Goal: Transaction & Acquisition: Purchase product/service

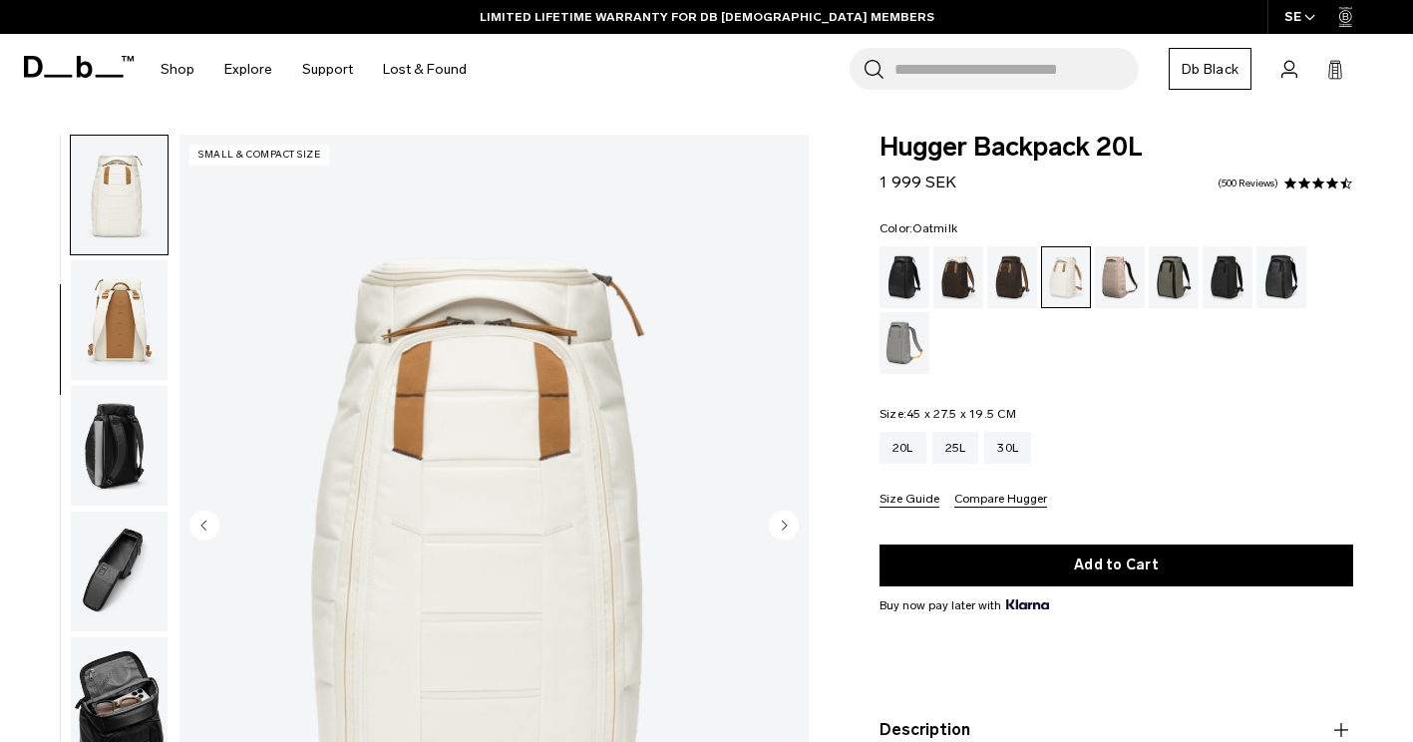
click at [790, 517] on circle "Next slide" at bounding box center [784, 526] width 30 height 30
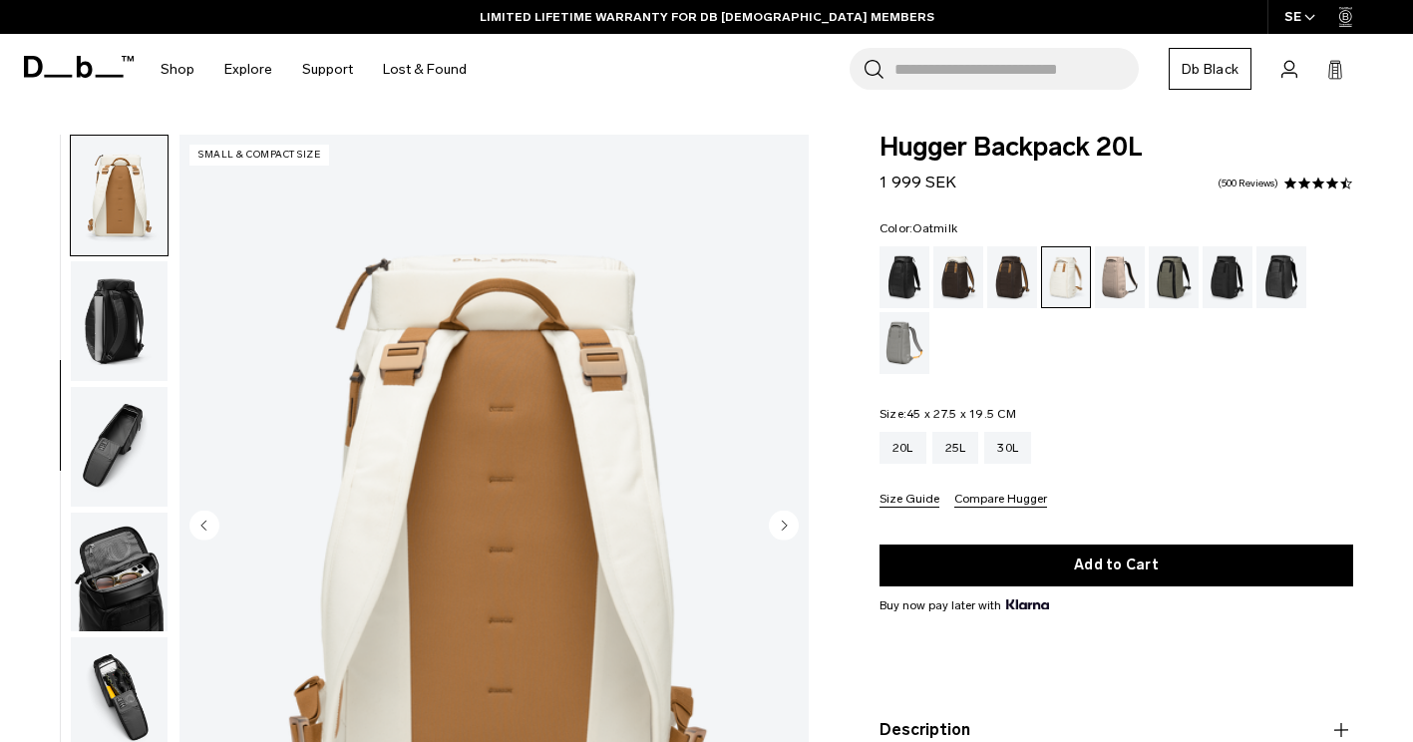
click at [790, 517] on circle "Next slide" at bounding box center [784, 526] width 30 height 30
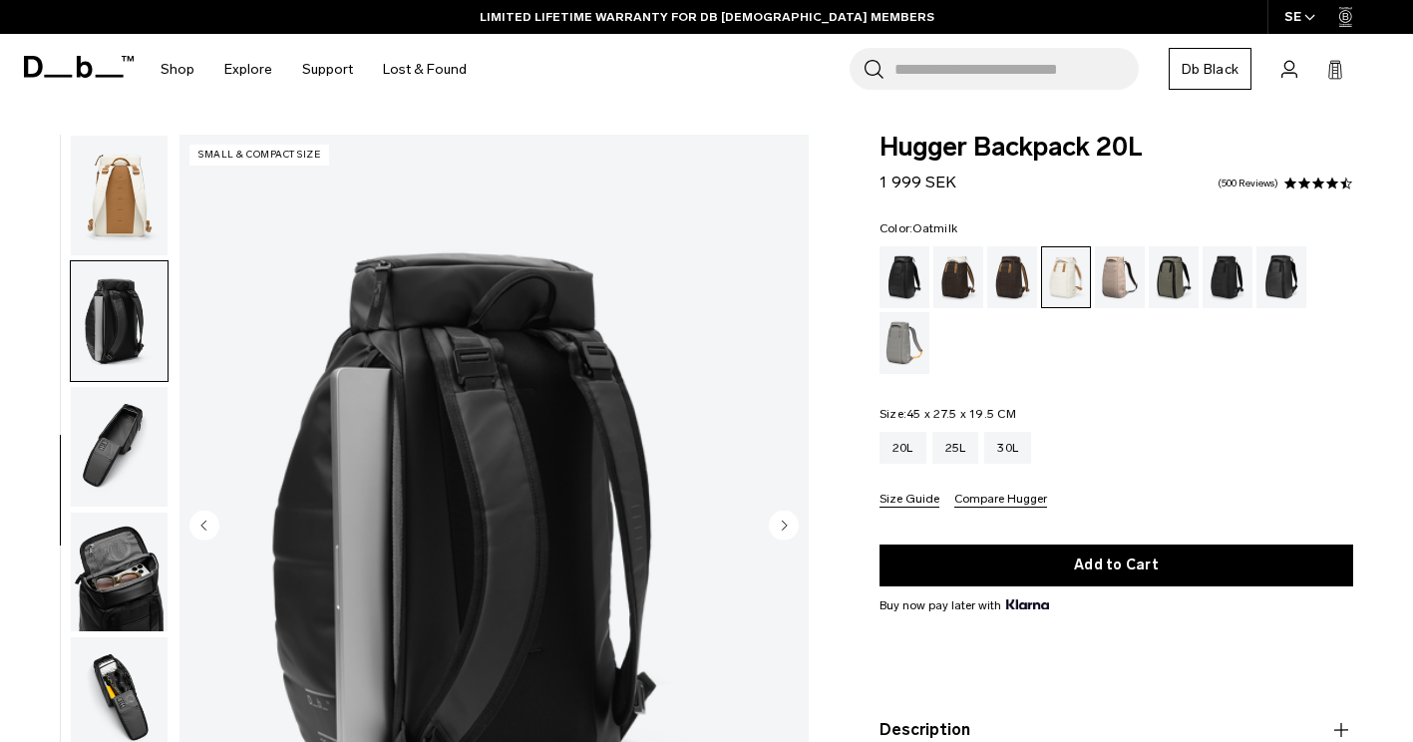
scroll to position [465, 0]
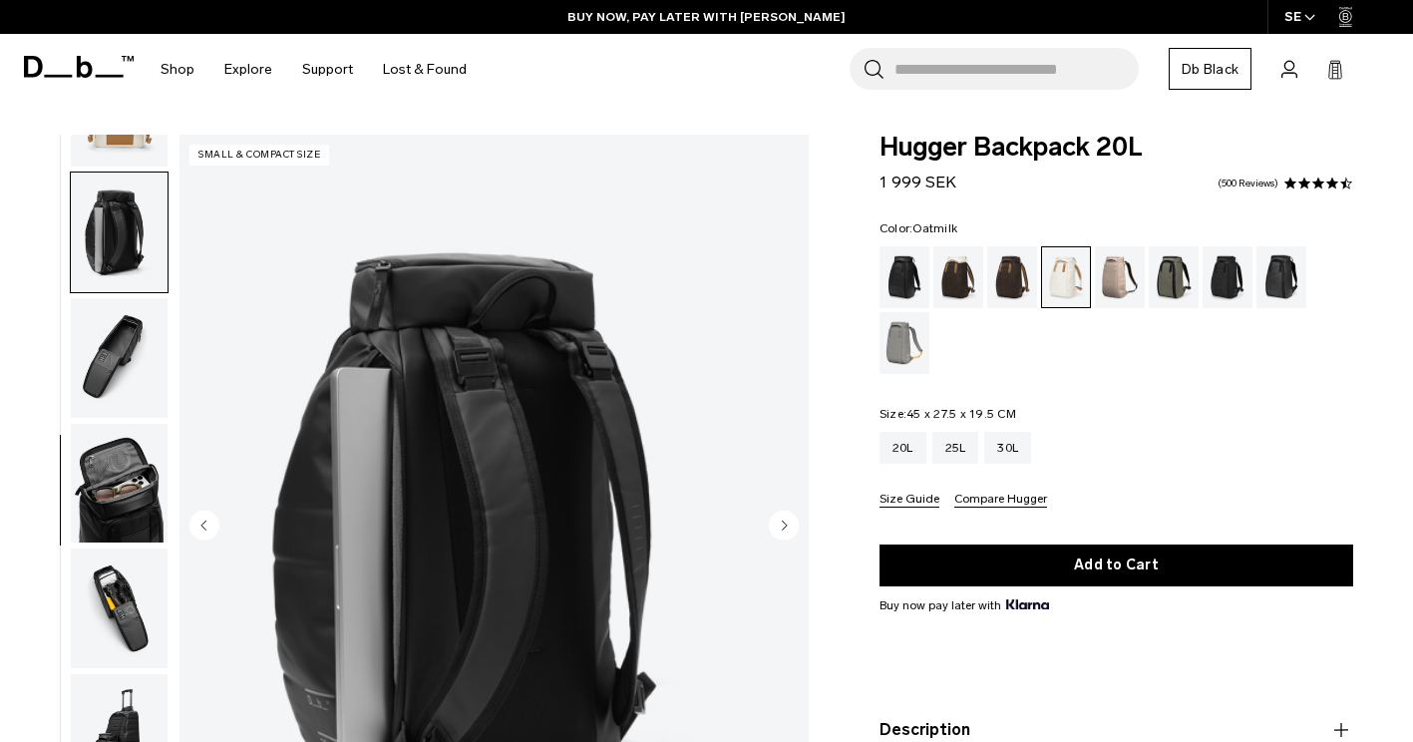
click at [790, 517] on circle "Next slide" at bounding box center [784, 526] width 30 height 30
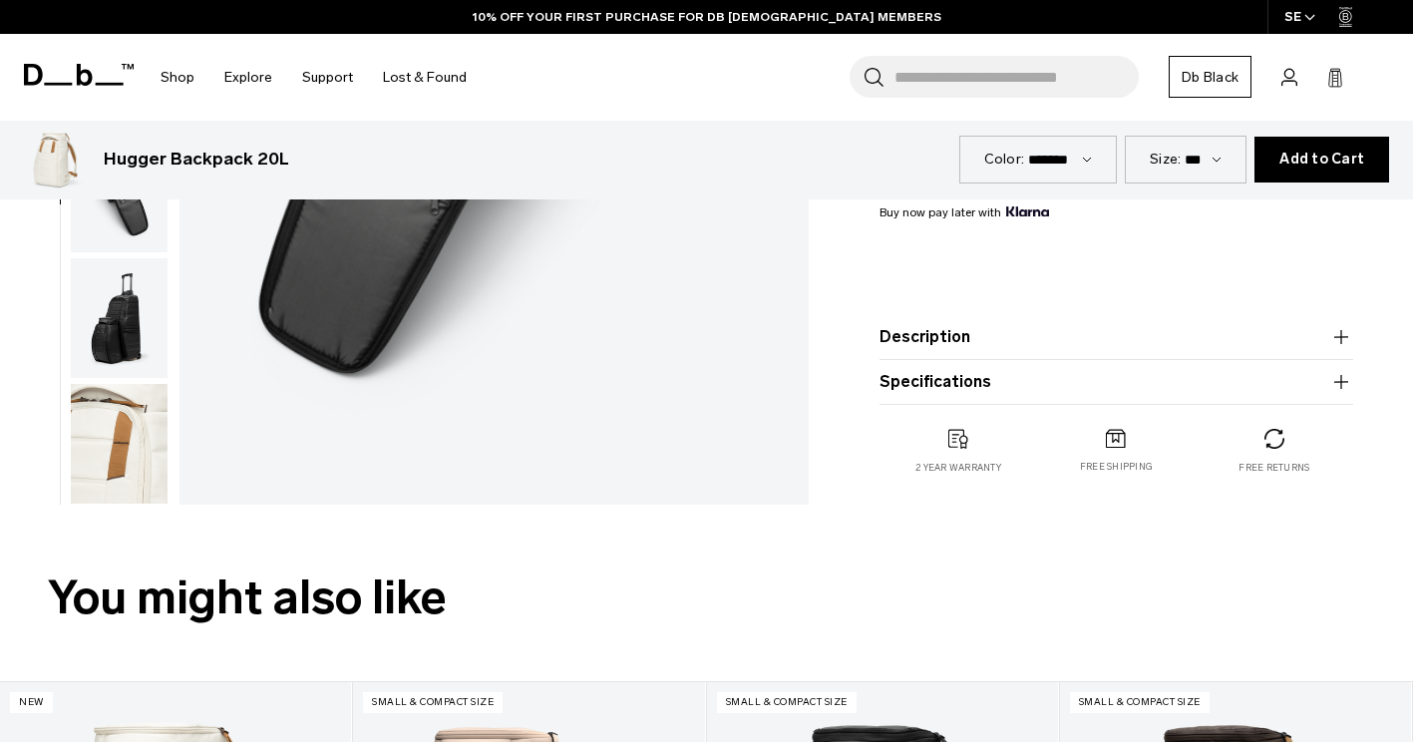
scroll to position [0, 0]
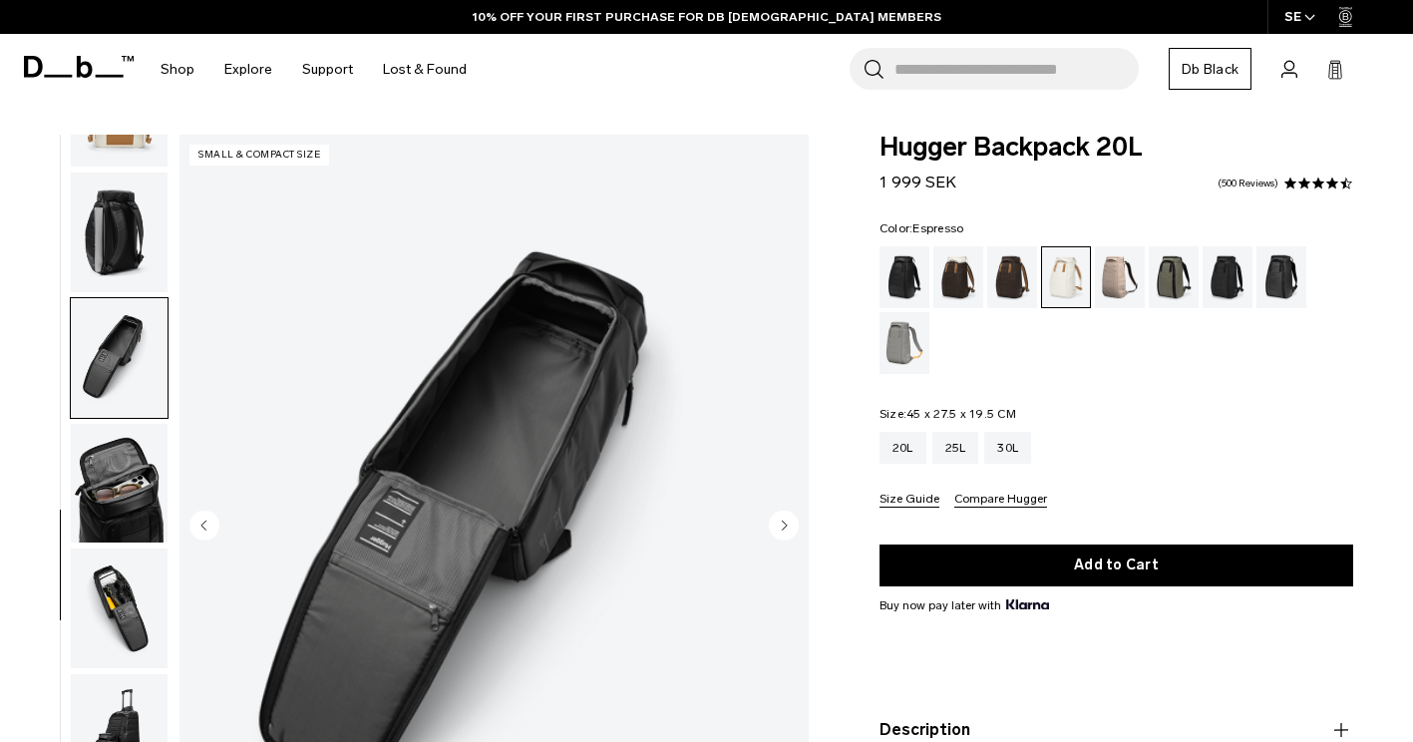
click at [1005, 281] on div "Espresso" at bounding box center [1012, 277] width 51 height 62
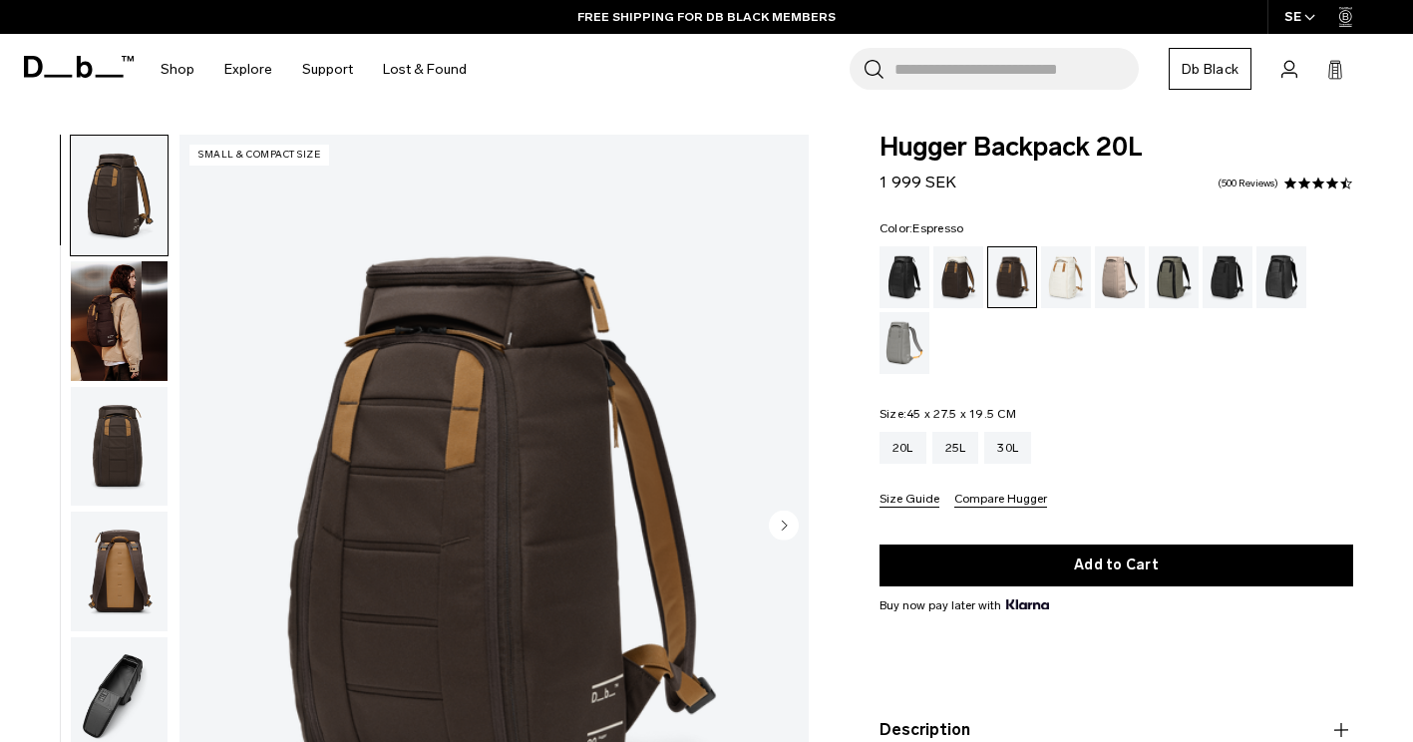
click at [128, 334] on img "button" at bounding box center [119, 321] width 97 height 120
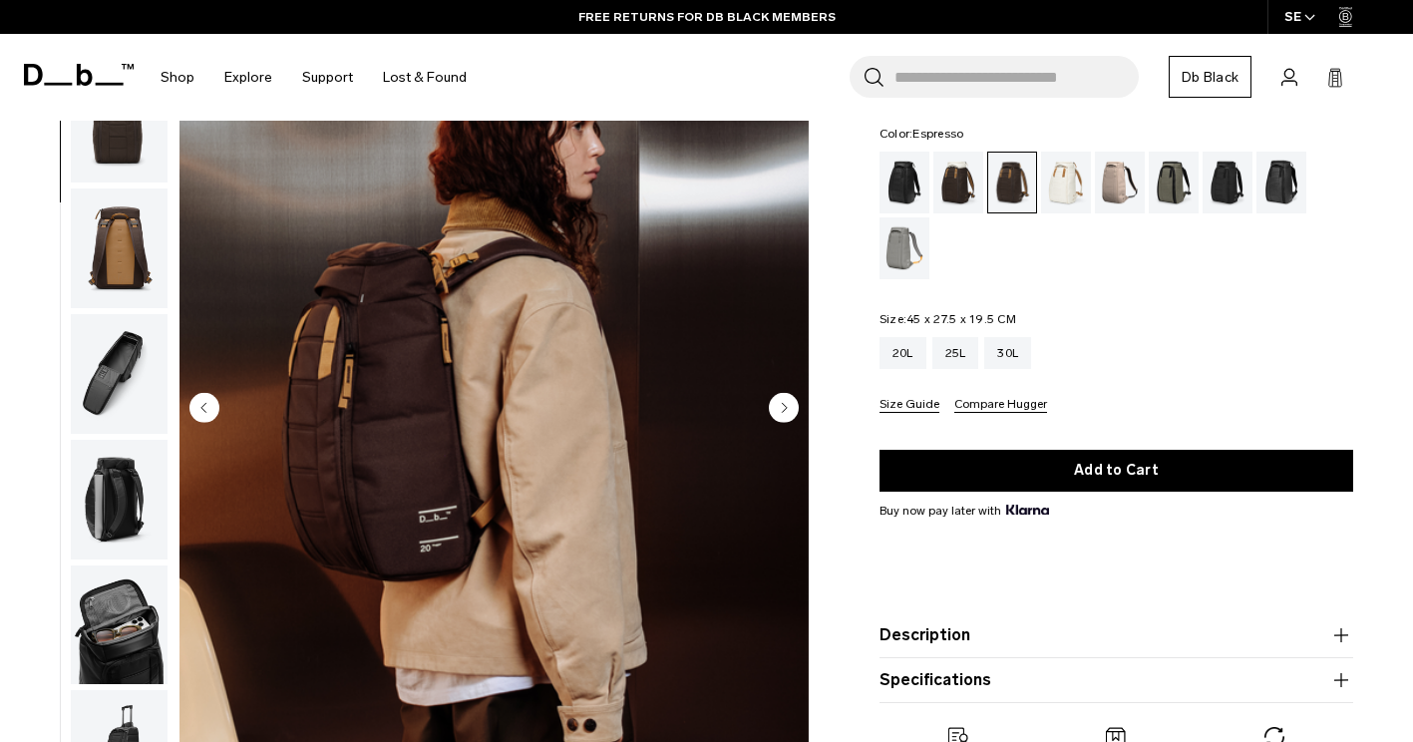
scroll to position [120, 0]
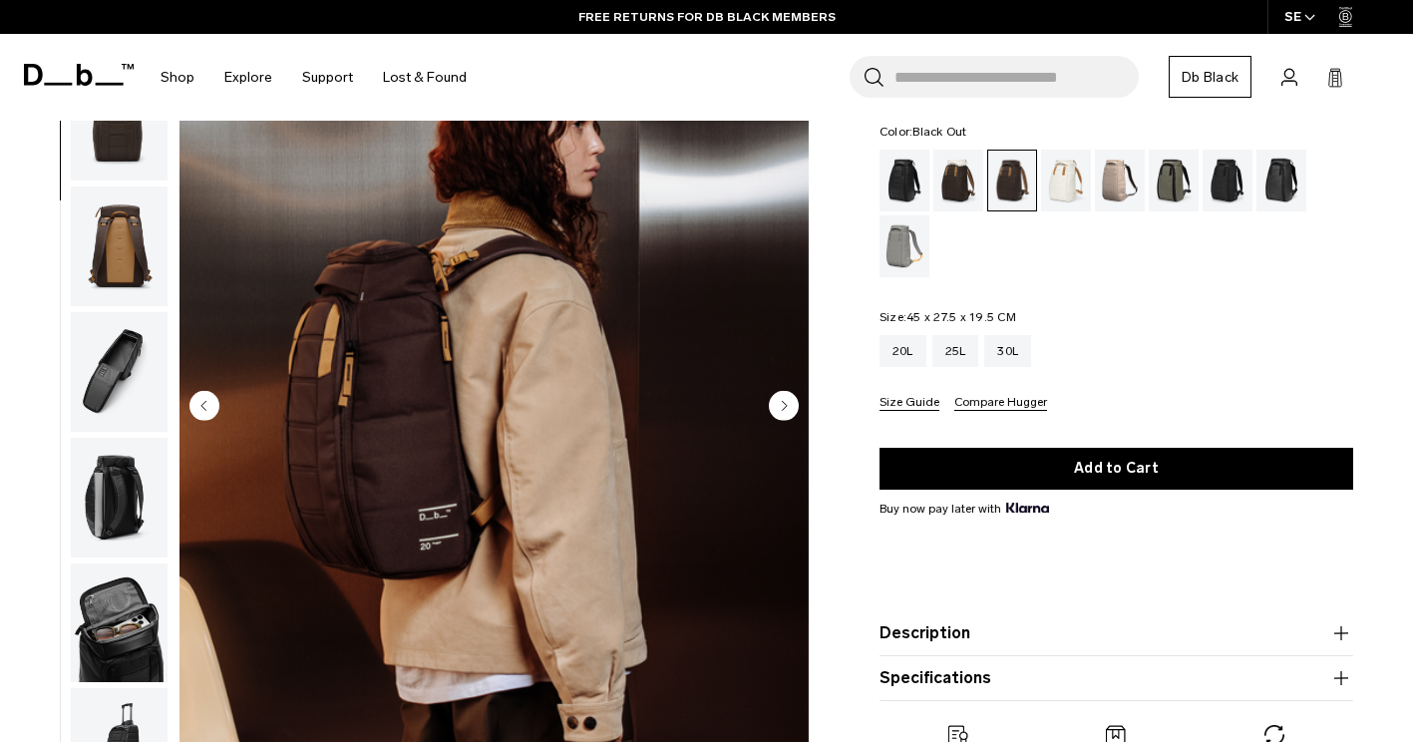
click at [887, 166] on div "Black Out" at bounding box center [905, 181] width 51 height 62
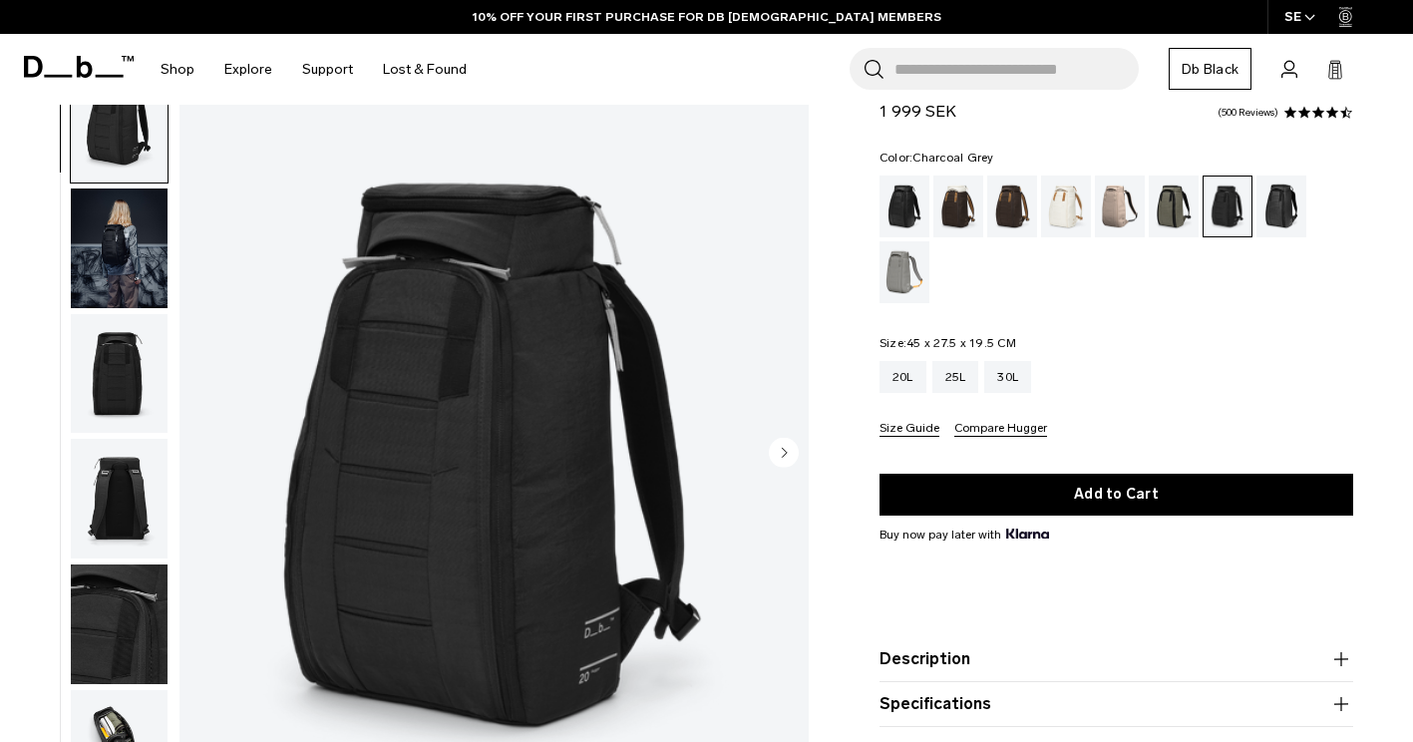
scroll to position [74, 0]
click at [897, 213] on div "Black Out" at bounding box center [905, 207] width 51 height 62
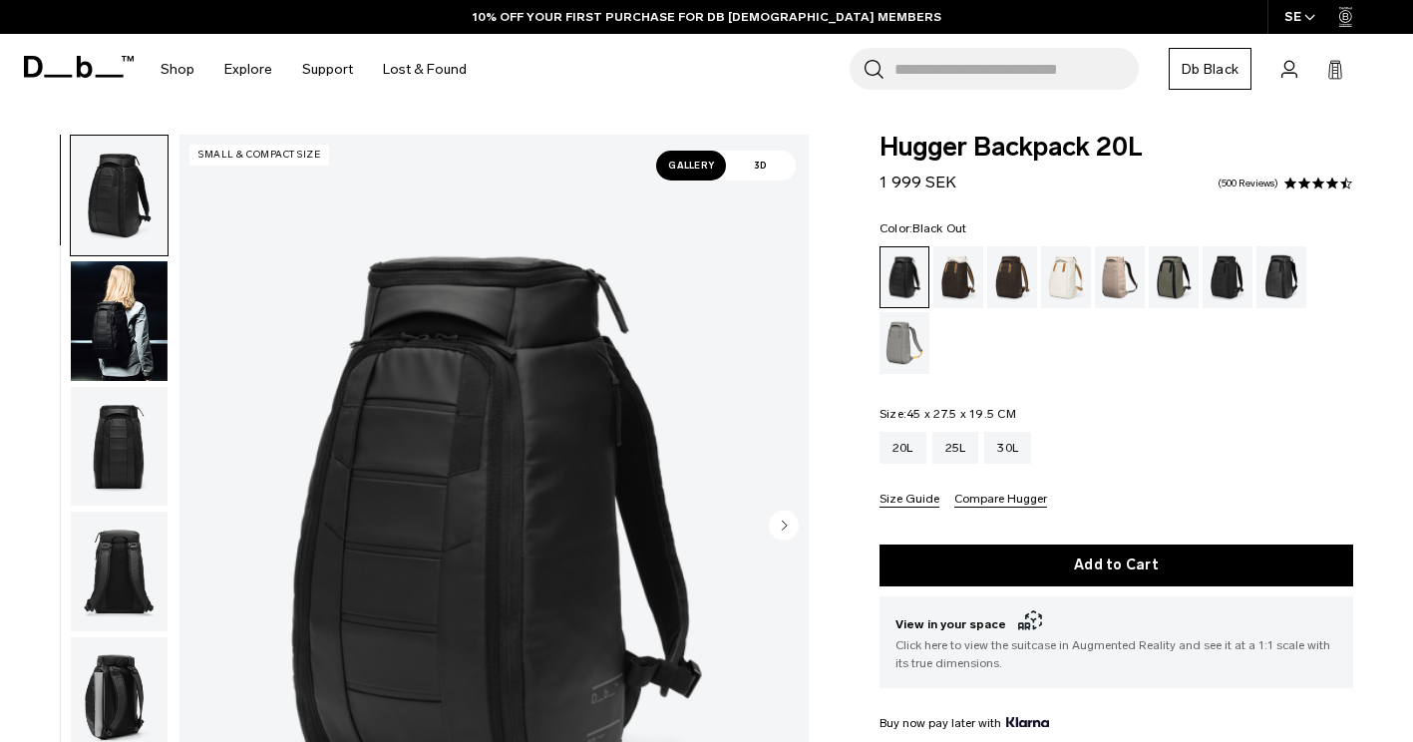
click at [791, 528] on circle "Next slide" at bounding box center [784, 526] width 30 height 30
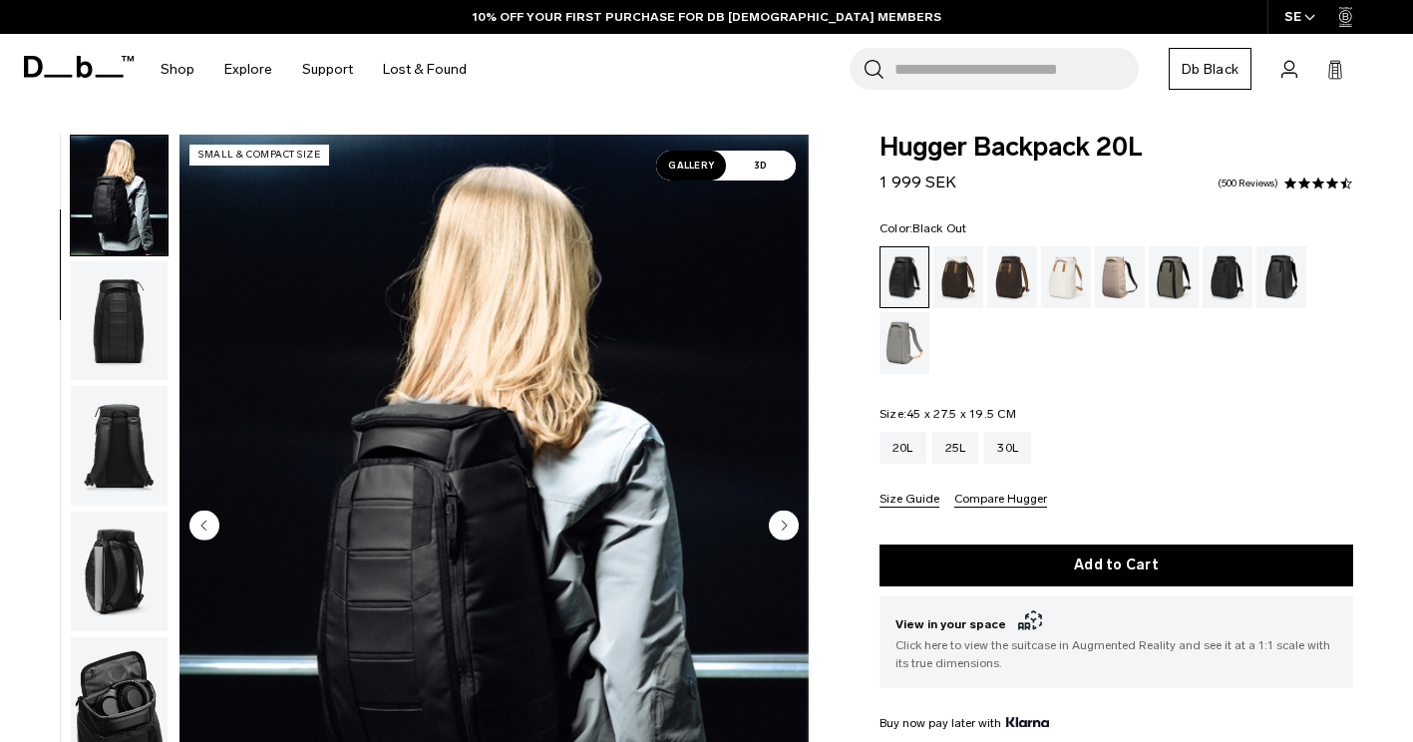
click at [791, 528] on circle "Next slide" at bounding box center [784, 526] width 30 height 30
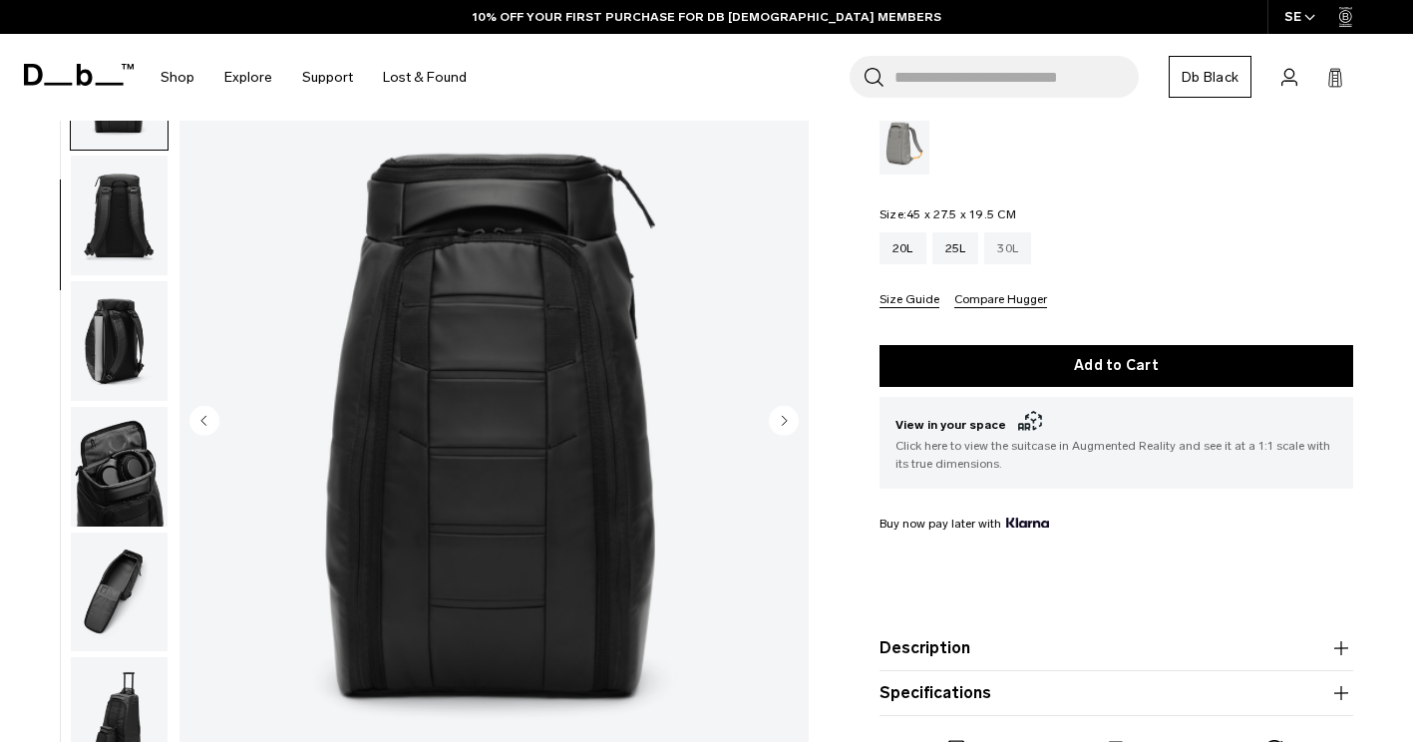
scroll to position [200, 0]
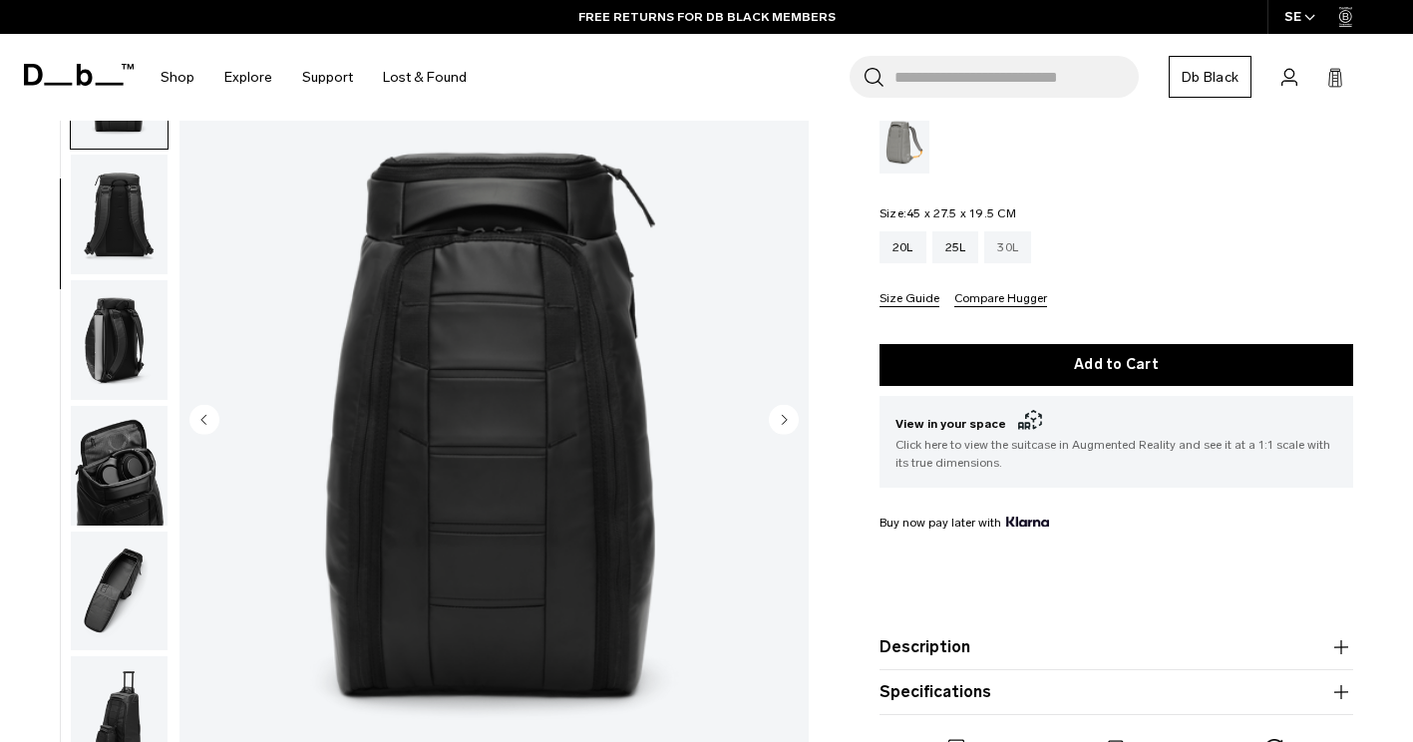
click at [1005, 464] on span "Click here to view the suitcase in Augmented Reality and see it at a 1:1 scale …" at bounding box center [1116, 454] width 442 height 36
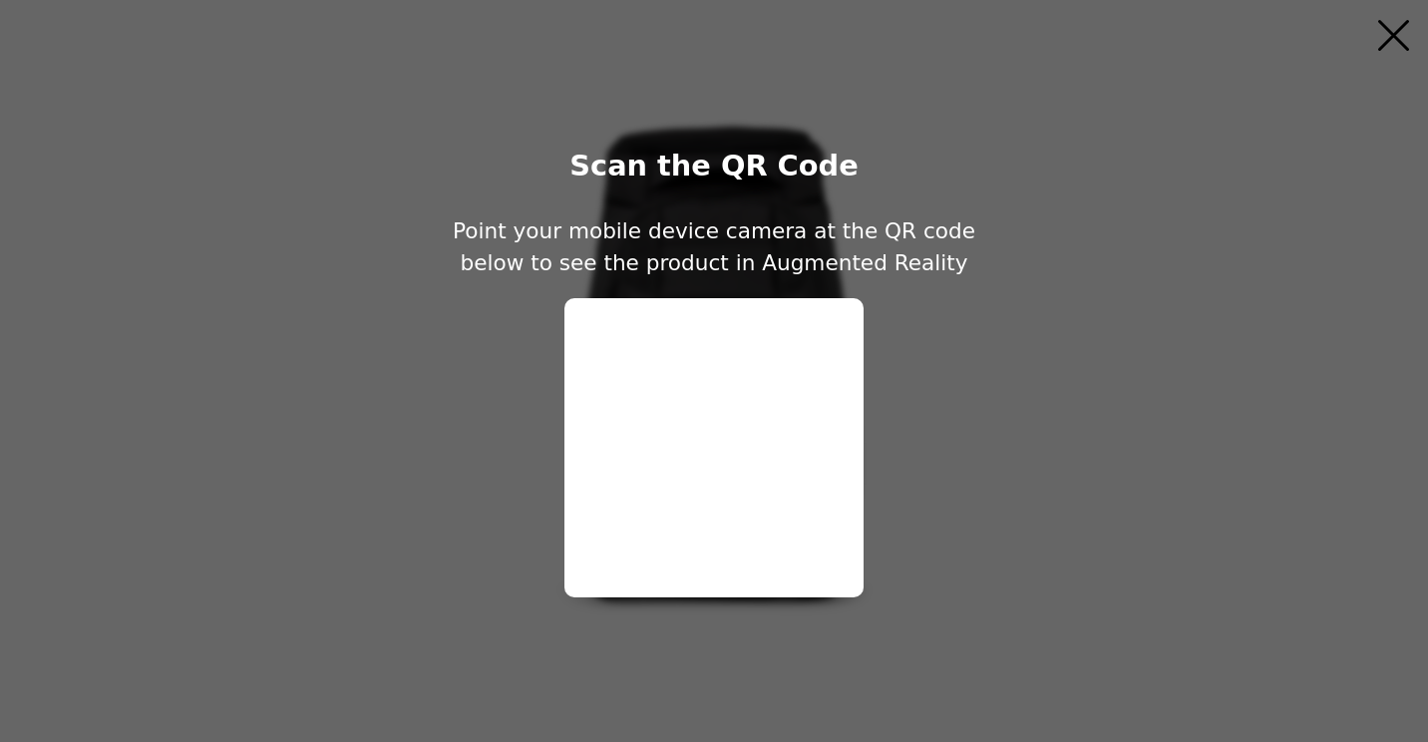
click at [1392, 13] on div "Scan the QR Code Point your mobile device camera at the QR code below to see th…" at bounding box center [714, 371] width 1428 height 742
click at [1392, 31] on icon "Close" at bounding box center [1393, 35] width 39 height 39
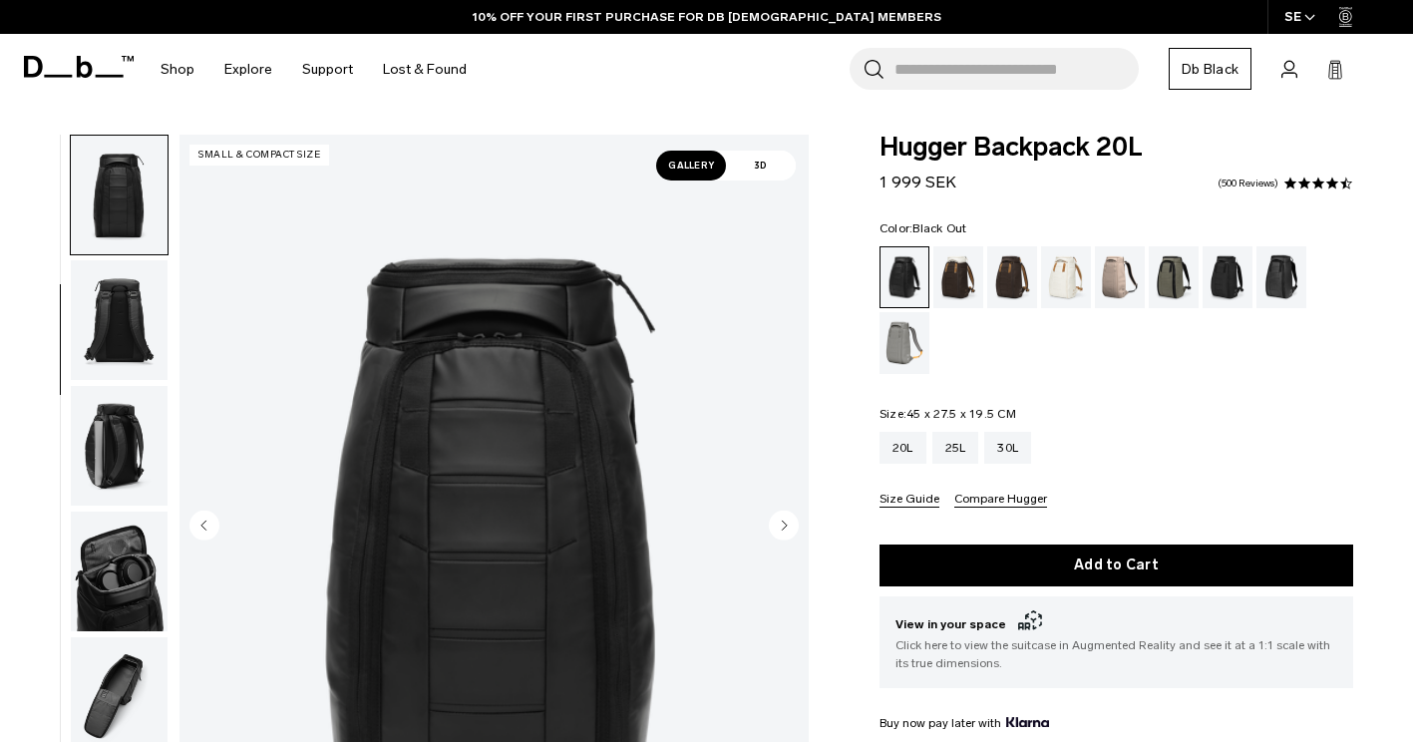
click at [1047, 402] on div "Color: Black Out Out of stock Size: 45 x 27.5 x 19.5 CM Out of stock 20L 25L 30L" at bounding box center [1117, 364] width 474 height 285
